Goal: Transaction & Acquisition: Purchase product/service

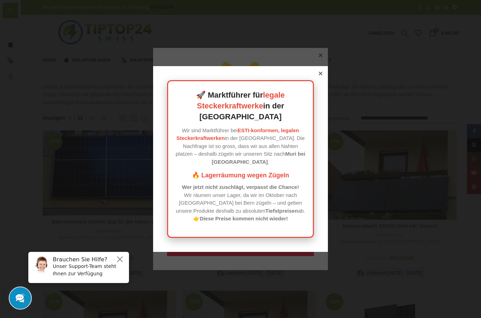
click at [321, 75] on icon at bounding box center [320, 73] width 3 height 3
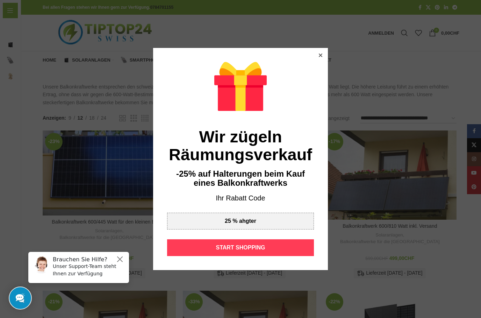
click at [244, 247] on div "START SHOPPING" at bounding box center [240, 247] width 147 height 17
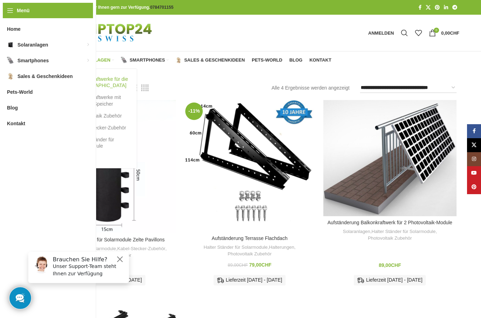
click at [82, 86] on link "Balkonkraftwerke für die [GEOGRAPHIC_DATA]" at bounding box center [98, 82] width 63 height 18
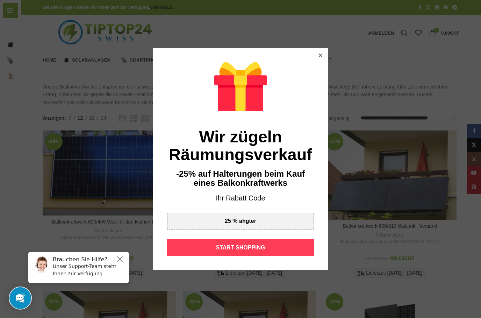
click at [234, 247] on div "START SHOPPING" at bounding box center [240, 247] width 147 height 17
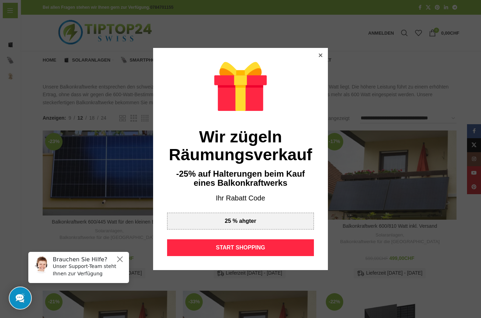
click at [321, 56] on icon at bounding box center [320, 54] width 3 height 3
